Goal: Task Accomplishment & Management: Complete application form

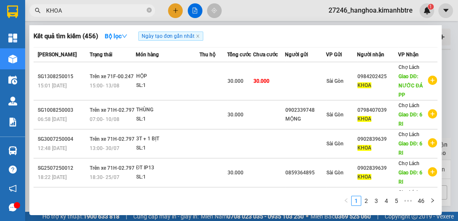
click at [72, 10] on input "KHOA" at bounding box center [95, 10] width 99 height 9
type input "K"
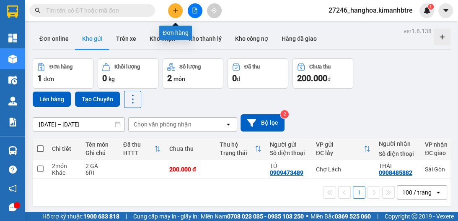
click at [178, 15] on button at bounding box center [175, 10] width 15 height 15
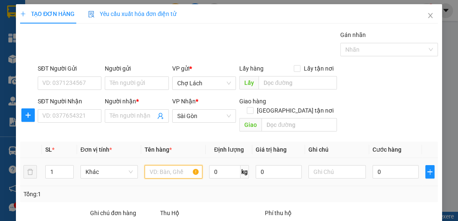
click at [165, 165] on input "text" at bounding box center [173, 171] width 57 height 13
type input "2T"
click at [68, 167] on span "up" at bounding box center [69, 169] width 5 height 5
type input "2"
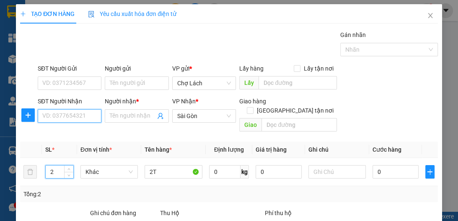
click at [96, 115] on input "SĐT Người Nhận" at bounding box center [70, 115] width 64 height 13
type input "0974691400"
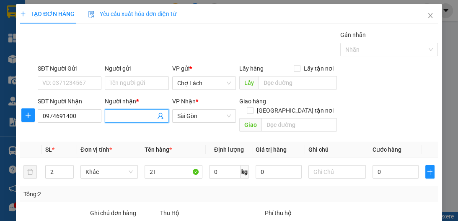
click at [119, 112] on input "Người nhận *" at bounding box center [132, 115] width 45 height 9
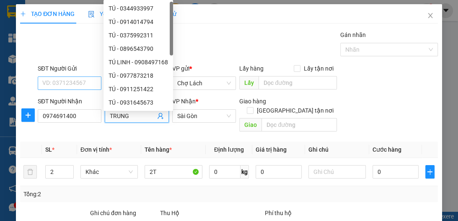
type input "TRUNG"
click at [65, 84] on input "SĐT Người Gửi" at bounding box center [70, 82] width 64 height 13
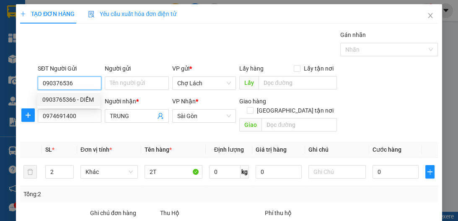
click at [79, 99] on div "0903765366 - DIỄM" at bounding box center [68, 99] width 53 height 9
type input "0903765366"
type input "DIỄM"
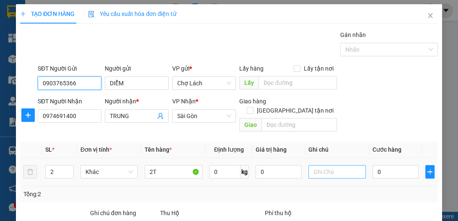
type input "0903765366"
click at [314, 165] on input "text" at bounding box center [337, 171] width 57 height 13
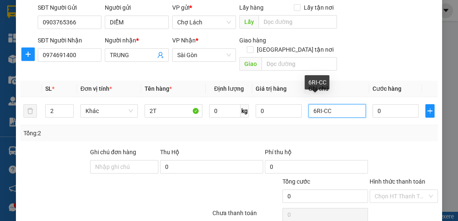
scroll to position [78, 0]
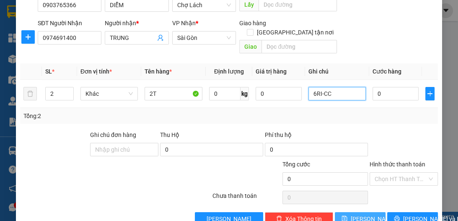
type input "6RI-CC"
click at [358, 214] on span "[PERSON_NAME]" at bounding box center [373, 218] width 45 height 9
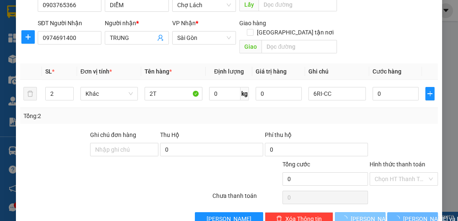
type input "1"
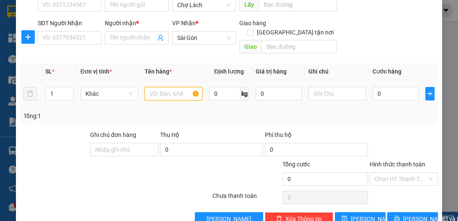
click at [170, 87] on input "text" at bounding box center [173, 93] width 57 height 13
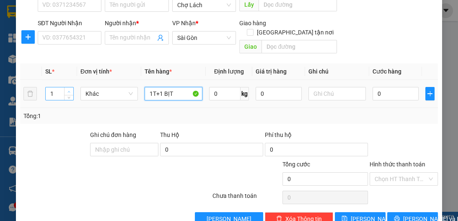
type input "1T+1 BỊT"
click at [69, 90] on icon "up" at bounding box center [69, 91] width 3 height 3
type input "2"
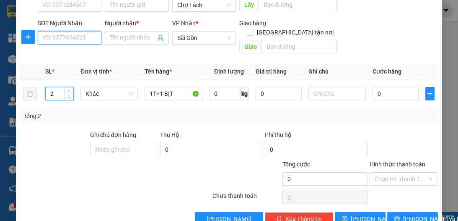
click at [78, 35] on input "SĐT Người Nhận" at bounding box center [70, 37] width 64 height 13
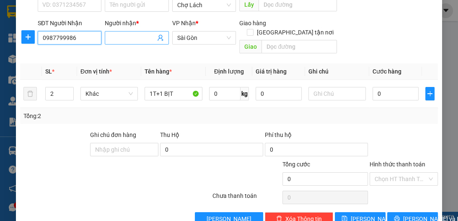
type input "0987799986"
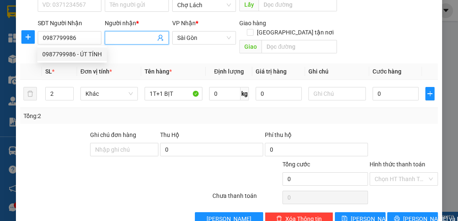
click at [125, 35] on input "Người nhận *" at bounding box center [132, 37] width 45 height 9
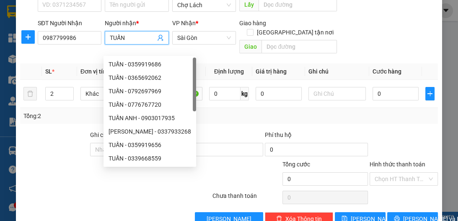
scroll to position [34, 0]
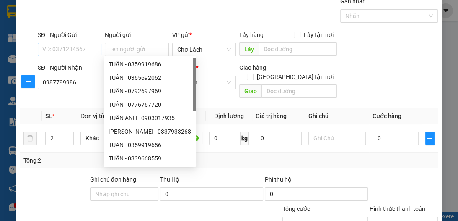
type input "TUẤN"
click at [82, 44] on input "SĐT Người Gửi" at bounding box center [70, 49] width 64 height 13
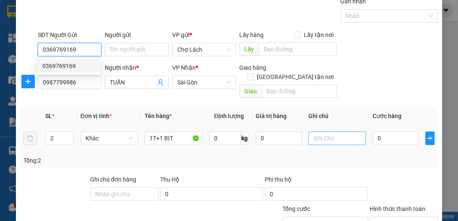
type input "0369769169"
click at [323, 131] on input "text" at bounding box center [337, 137] width 57 height 13
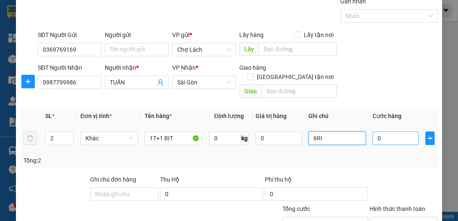
type input "6RI"
click at [379, 131] on input "0" at bounding box center [396, 137] width 46 height 13
type input "5"
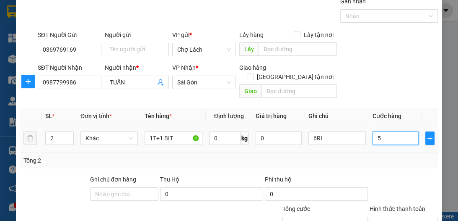
type input "50"
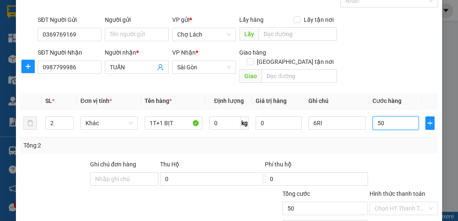
scroll to position [89, 0]
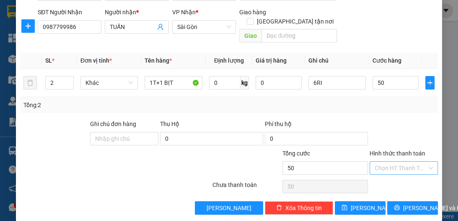
click at [376, 161] on input "Hình thức thanh toán" at bounding box center [401, 167] width 52 height 13
type input "50.000"
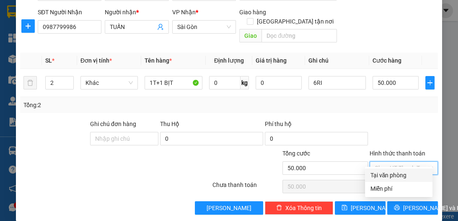
click at [380, 169] on div "Tại văn phòng" at bounding box center [399, 174] width 68 height 13
type input "0"
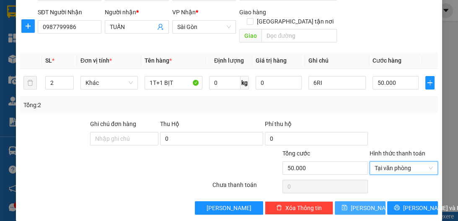
click at [352, 201] on button "[PERSON_NAME]" at bounding box center [360, 207] width 51 height 13
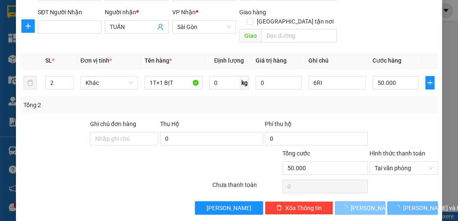
type input "1"
type input "0"
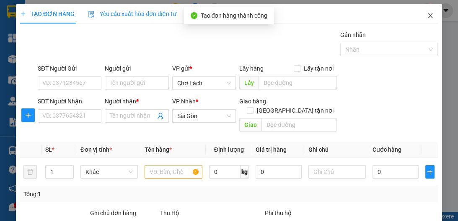
scroll to position [0, 0]
click at [427, 13] on icon "close" at bounding box center [430, 15] width 7 height 7
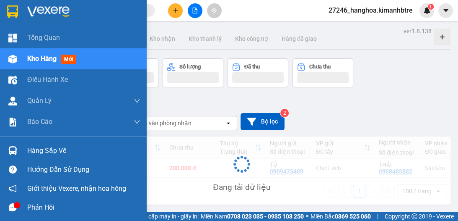
click at [39, 60] on span "Kho hàng" at bounding box center [41, 59] width 29 height 8
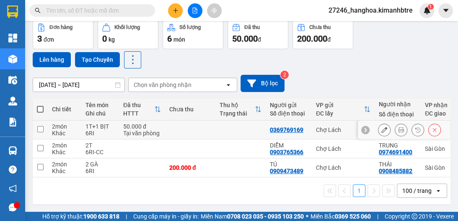
scroll to position [20, 0]
